Goal: Information Seeking & Learning: Learn about a topic

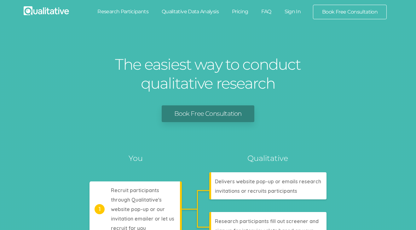
click at [239, 14] on link "Pricing" at bounding box center [240, 12] width 30 height 14
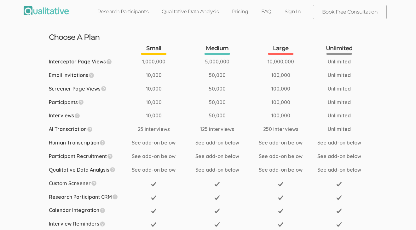
click at [127, 14] on link "Research Participants" at bounding box center [123, 12] width 64 height 14
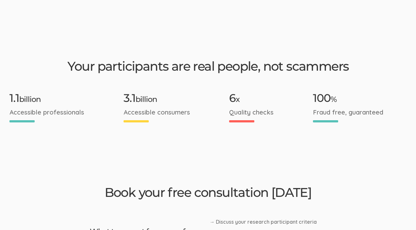
scroll to position [1166, 0]
